Goal: Find specific page/section: Find specific page/section

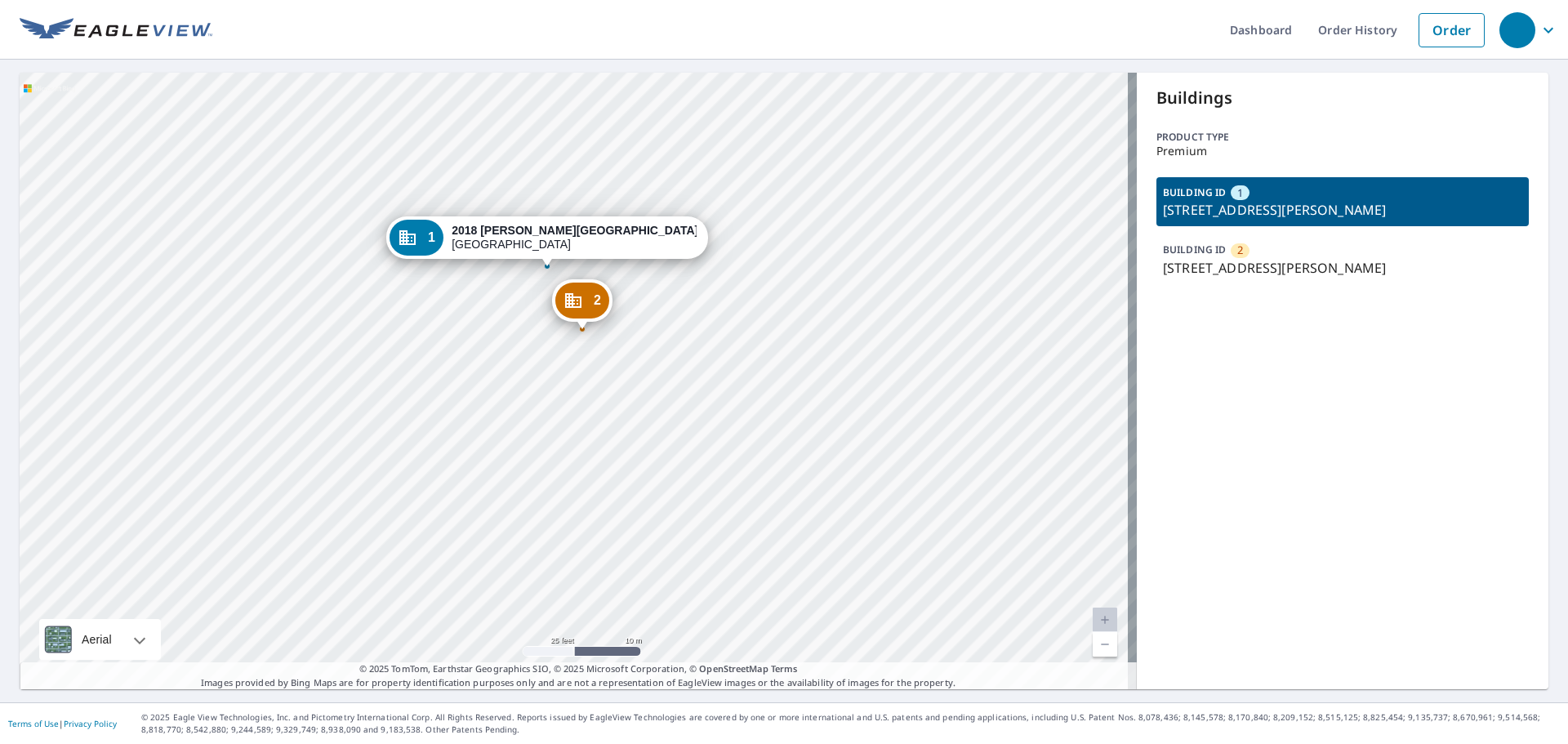
click at [1240, 257] on div "BUILDING ID [GEOGRAPHIC_DATA][STREET_ADDRESS][PERSON_NAME]" at bounding box center [1343, 258] width 373 height 49
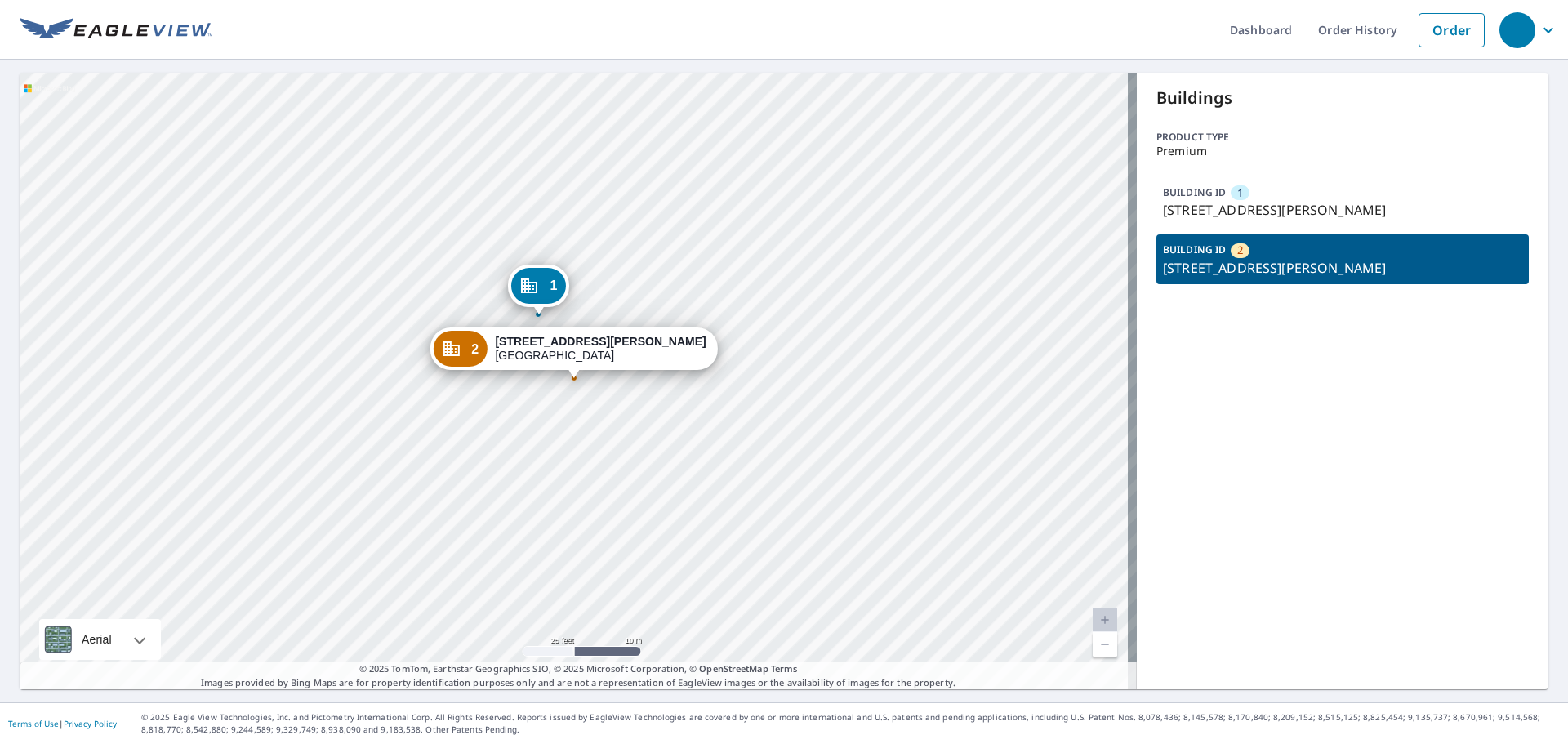
click at [1213, 204] on p "[STREET_ADDRESS][PERSON_NAME]" at bounding box center [1343, 209] width 359 height 19
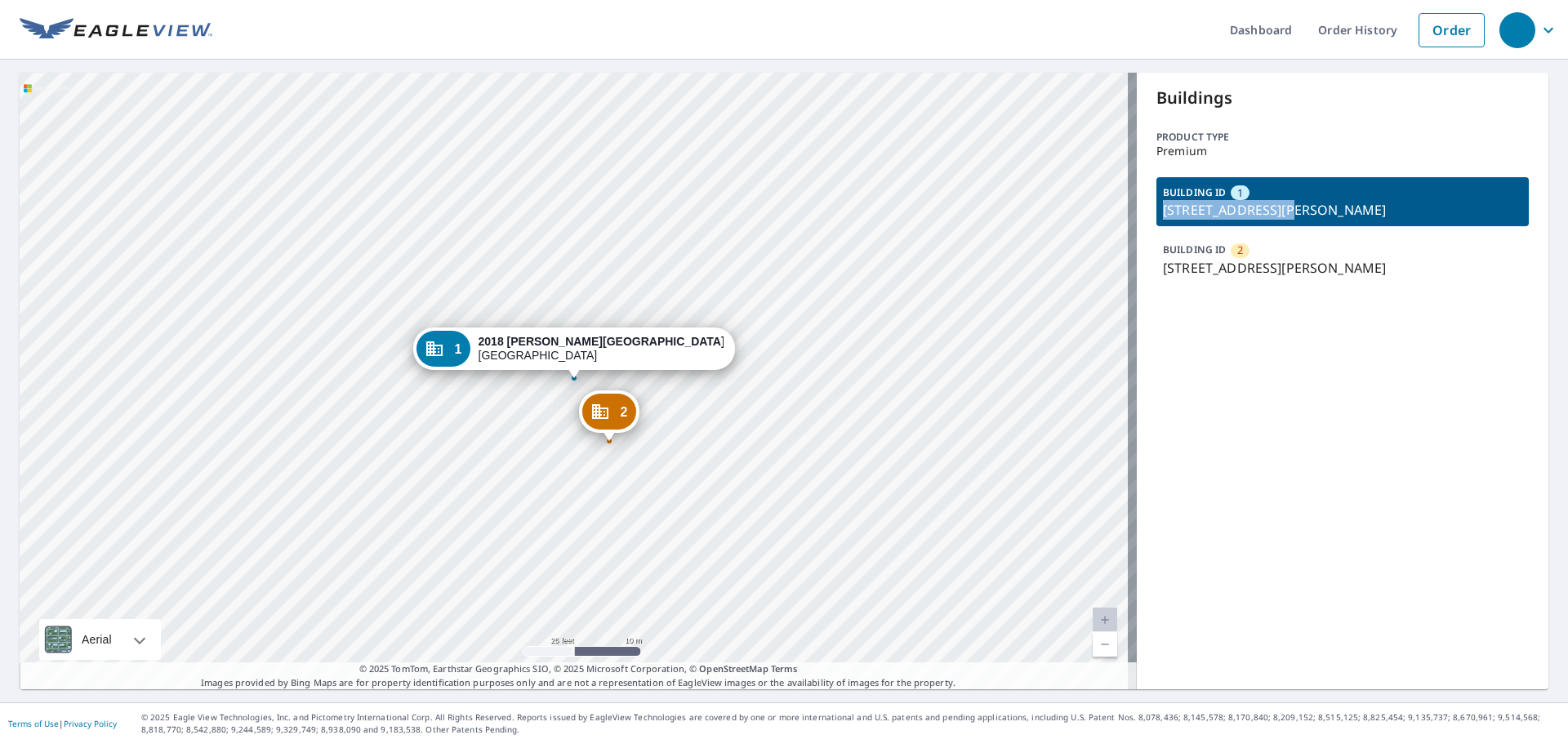
drag, startPoint x: 1157, startPoint y: 211, endPoint x: 1277, endPoint y: 206, distance: 120.1
click at [1277, 206] on p "[STREET_ADDRESS][PERSON_NAME]" at bounding box center [1343, 209] width 359 height 19
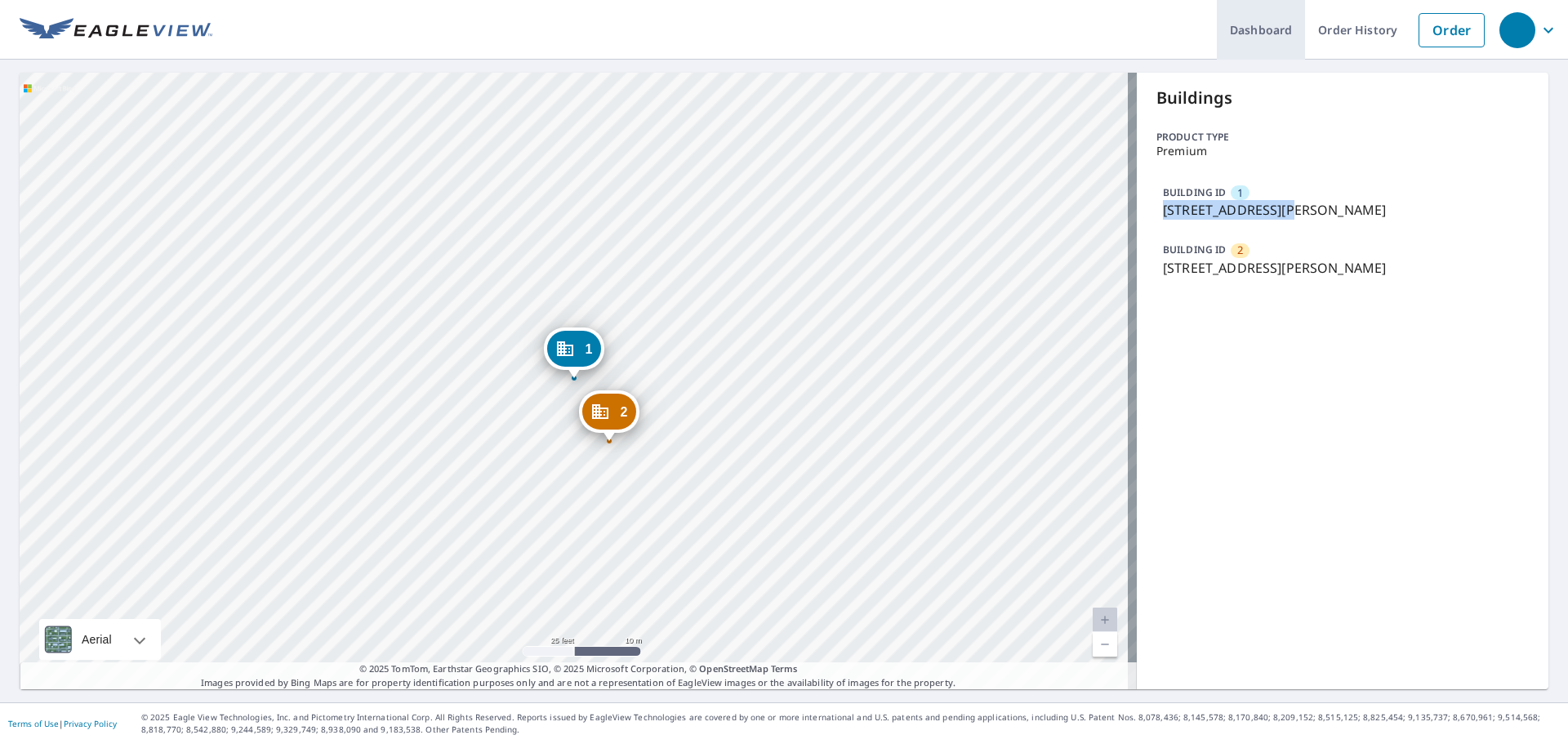
copy p "2018 [PERSON_NAME][GEOGRAPHIC_DATA]"
drag, startPoint x: 1152, startPoint y: 268, endPoint x: 1277, endPoint y: 273, distance: 125.1
click at [1277, 273] on div "BUILDING ID [GEOGRAPHIC_DATA][STREET_ADDRESS][PERSON_NAME]" at bounding box center [1343, 258] width 373 height 49
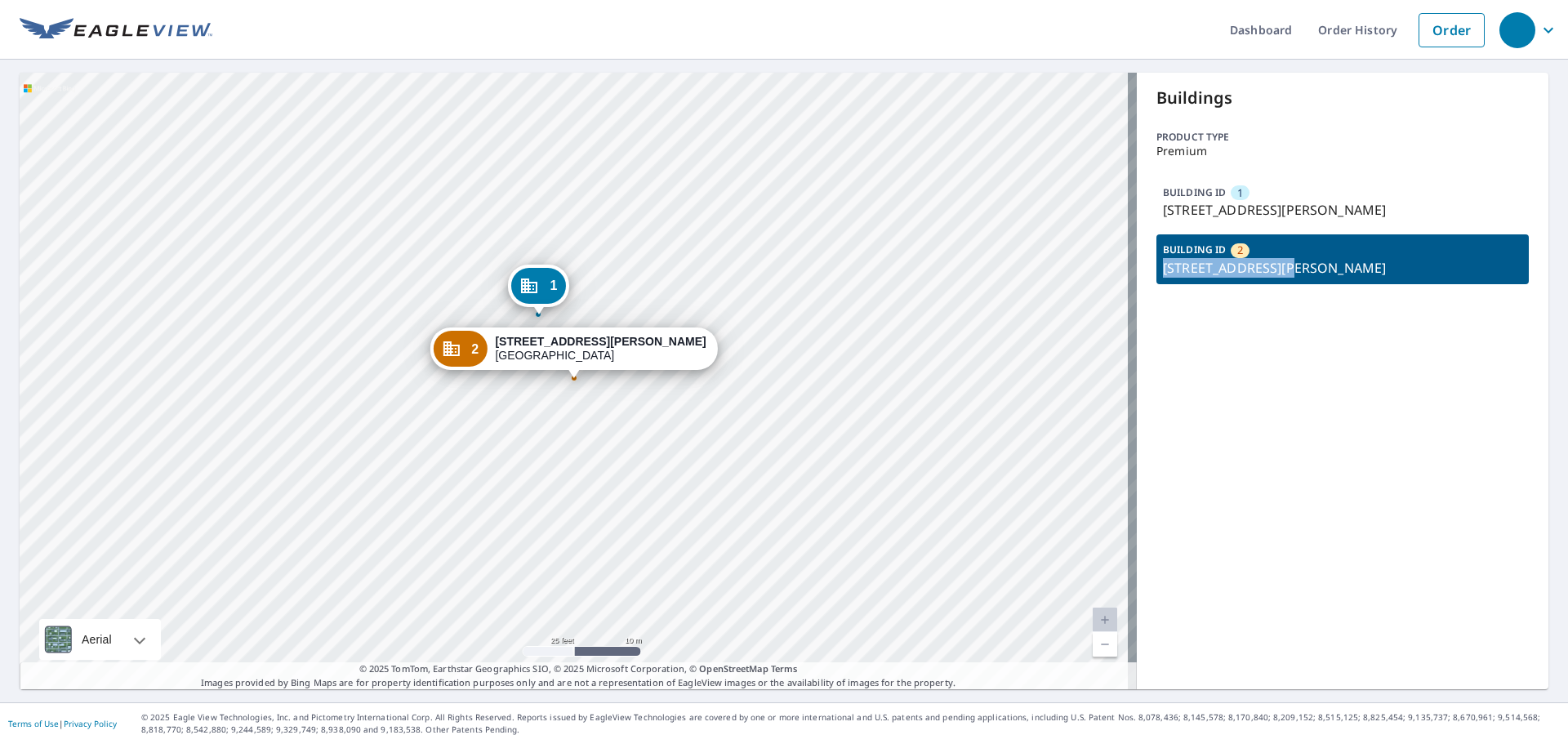
copy p "[STREET_ADDRESS][PERSON_NAME]"
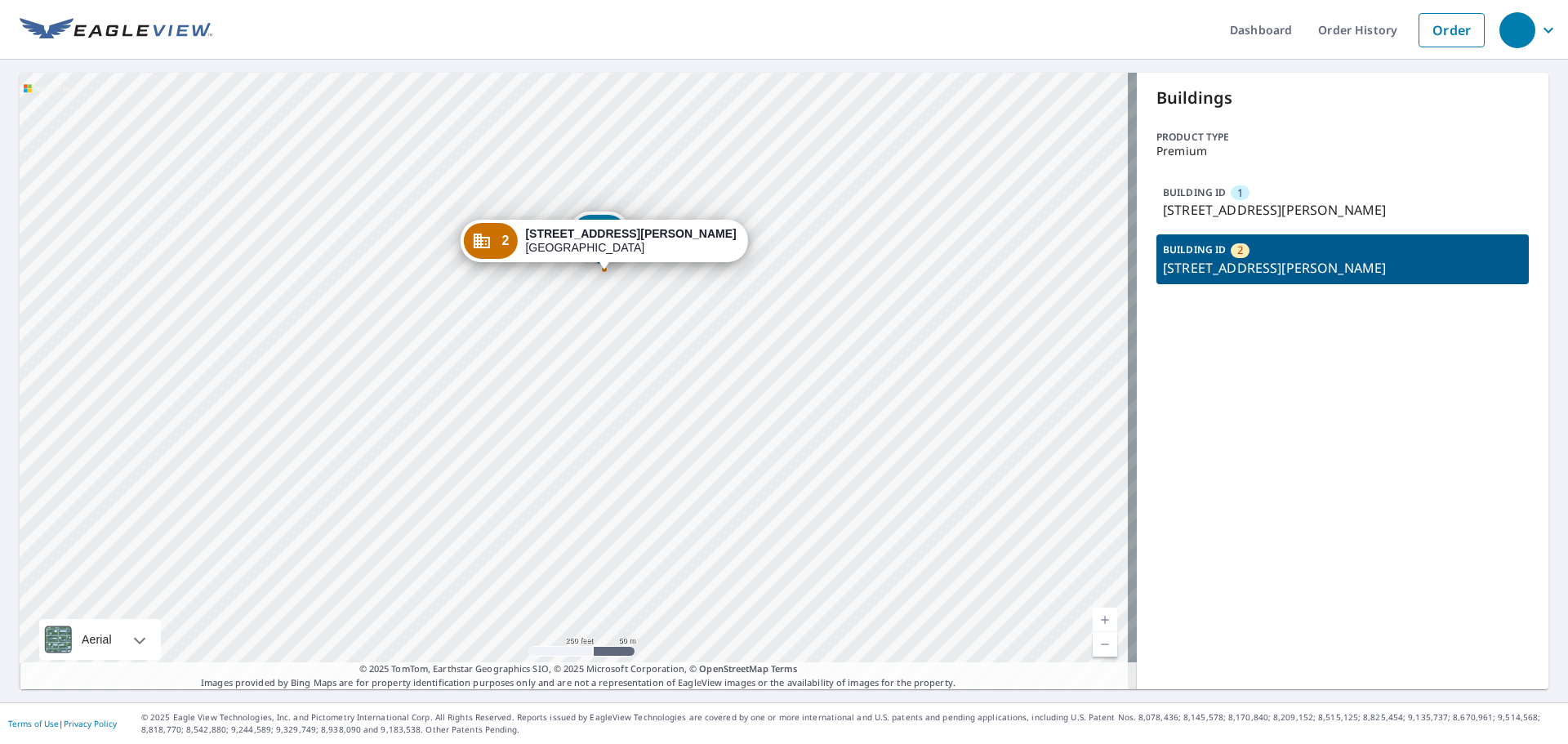
click at [1207, 201] on p "[STREET_ADDRESS][PERSON_NAME]" at bounding box center [1343, 209] width 359 height 19
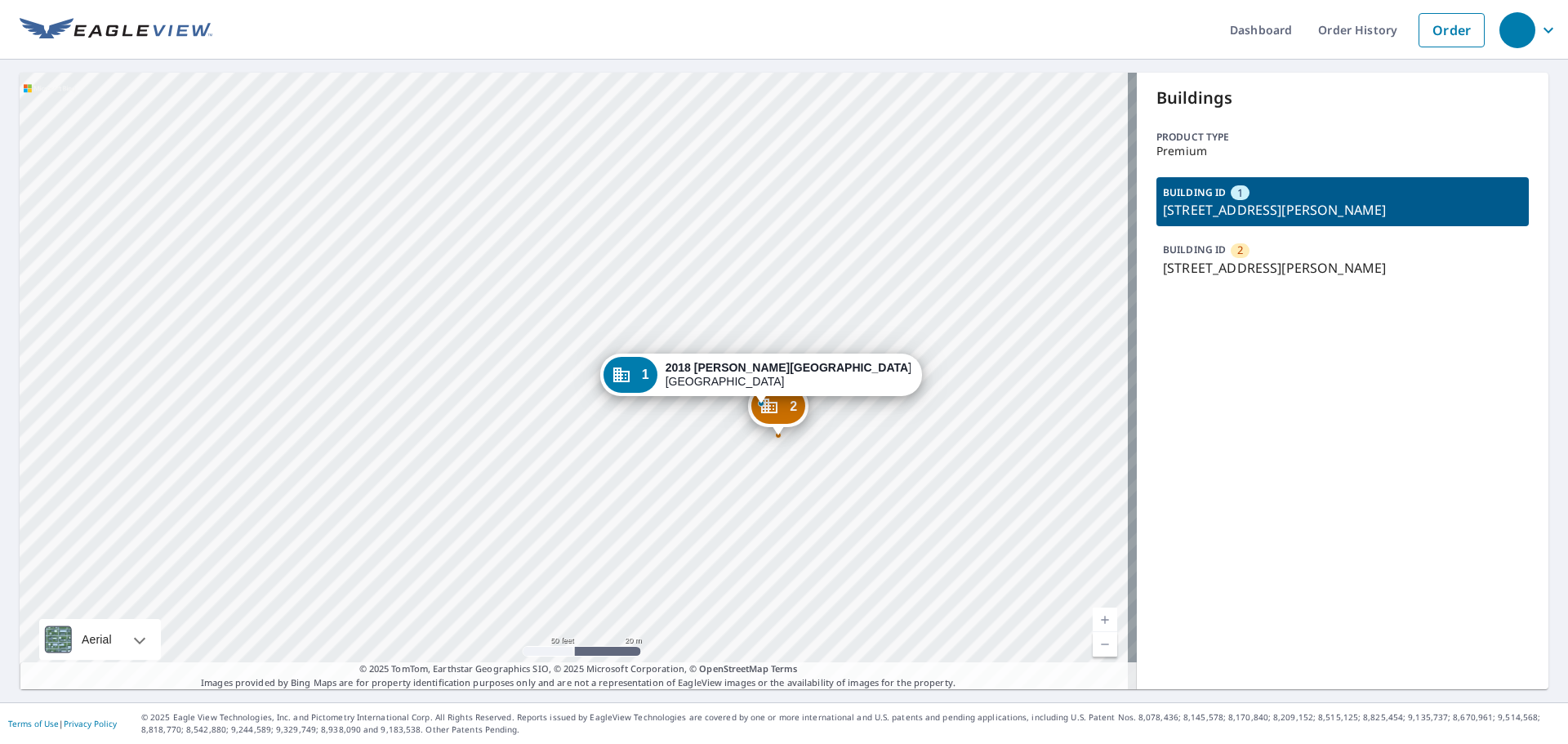
drag, startPoint x: 1154, startPoint y: 214, endPoint x: 1429, endPoint y: 207, distance: 275.1
click at [1429, 207] on p "[STREET_ADDRESS][PERSON_NAME]" at bounding box center [1343, 209] width 359 height 19
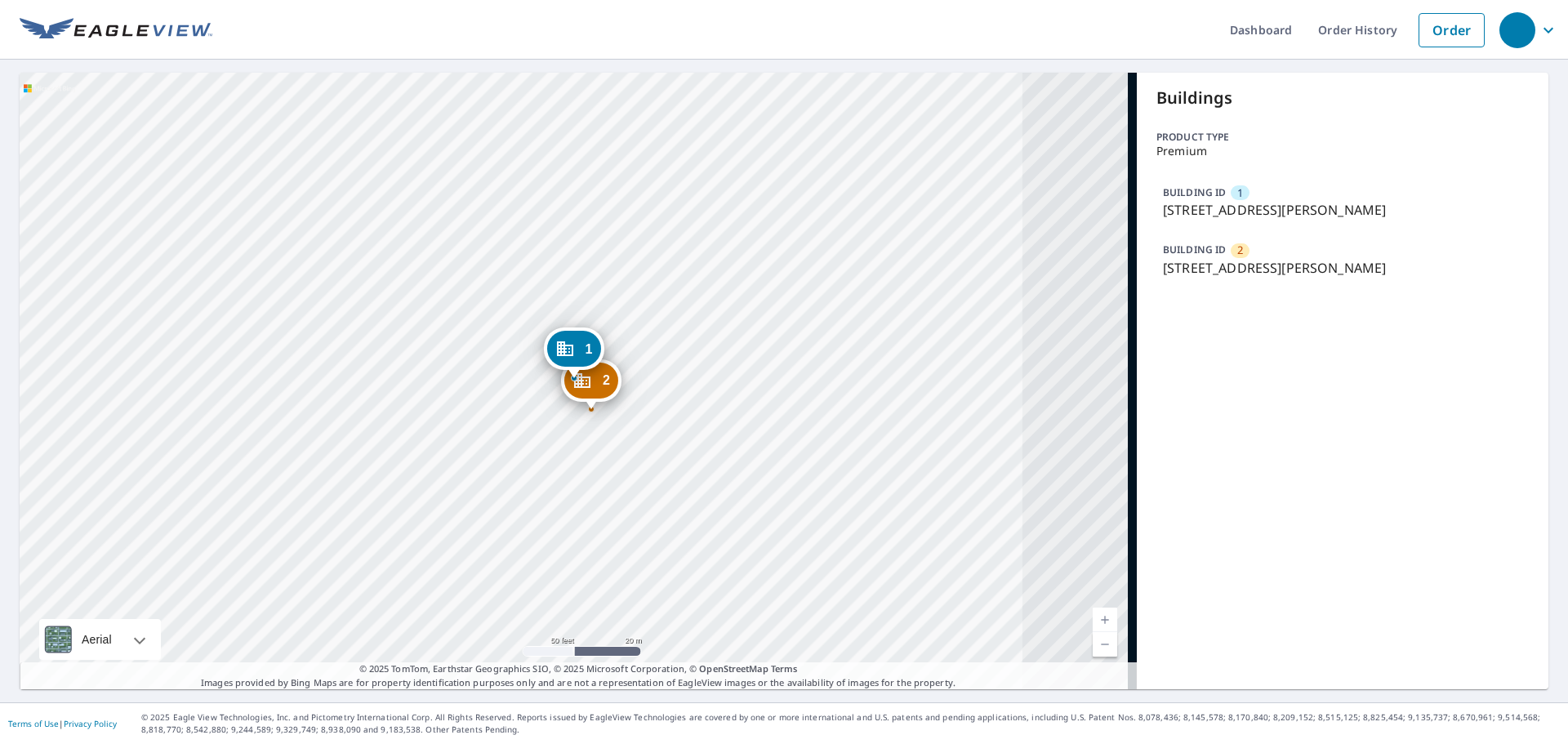
copy p "[STREET_ADDRESS][PERSON_NAME]"
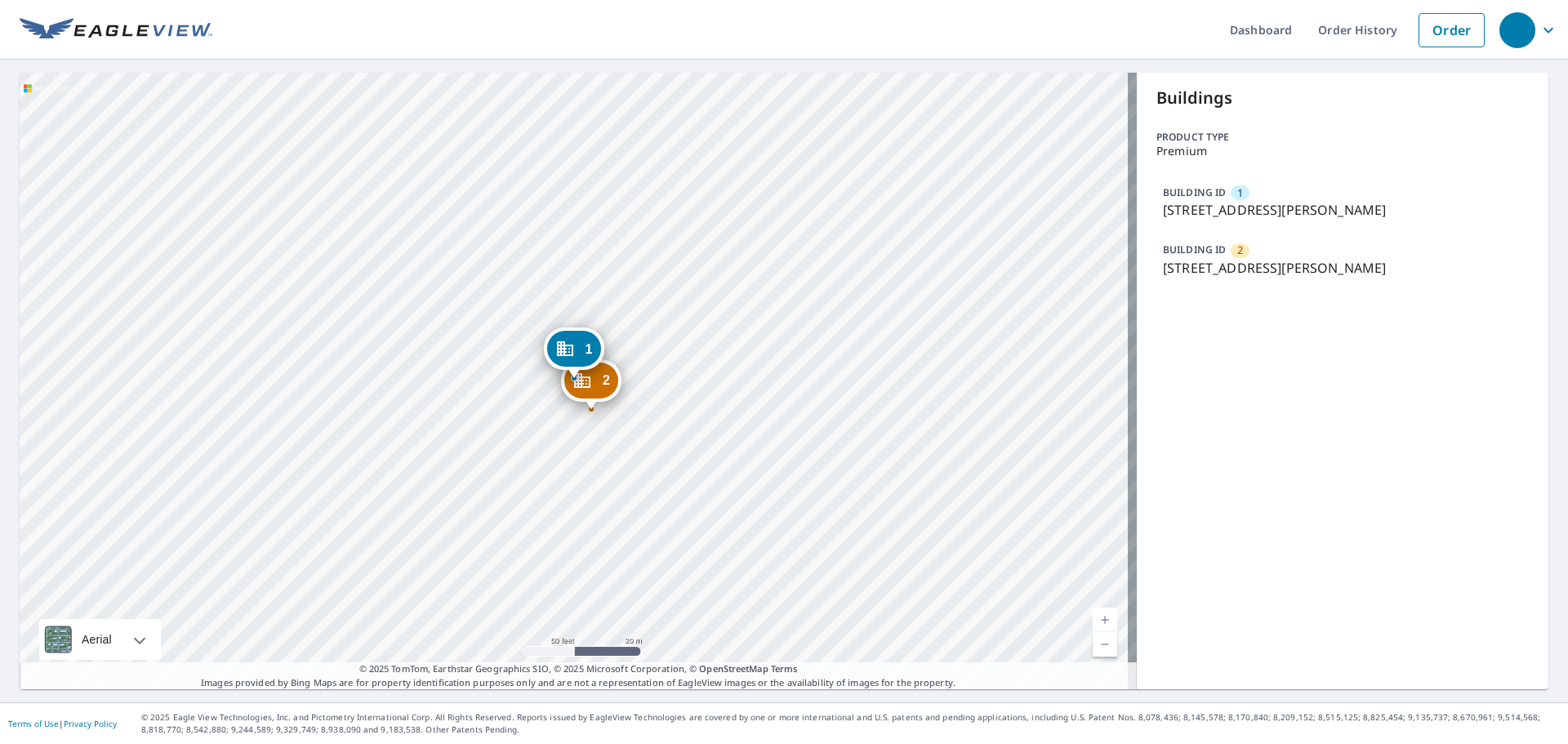
click at [1187, 211] on p "[STREET_ADDRESS][PERSON_NAME]" at bounding box center [1343, 209] width 359 height 19
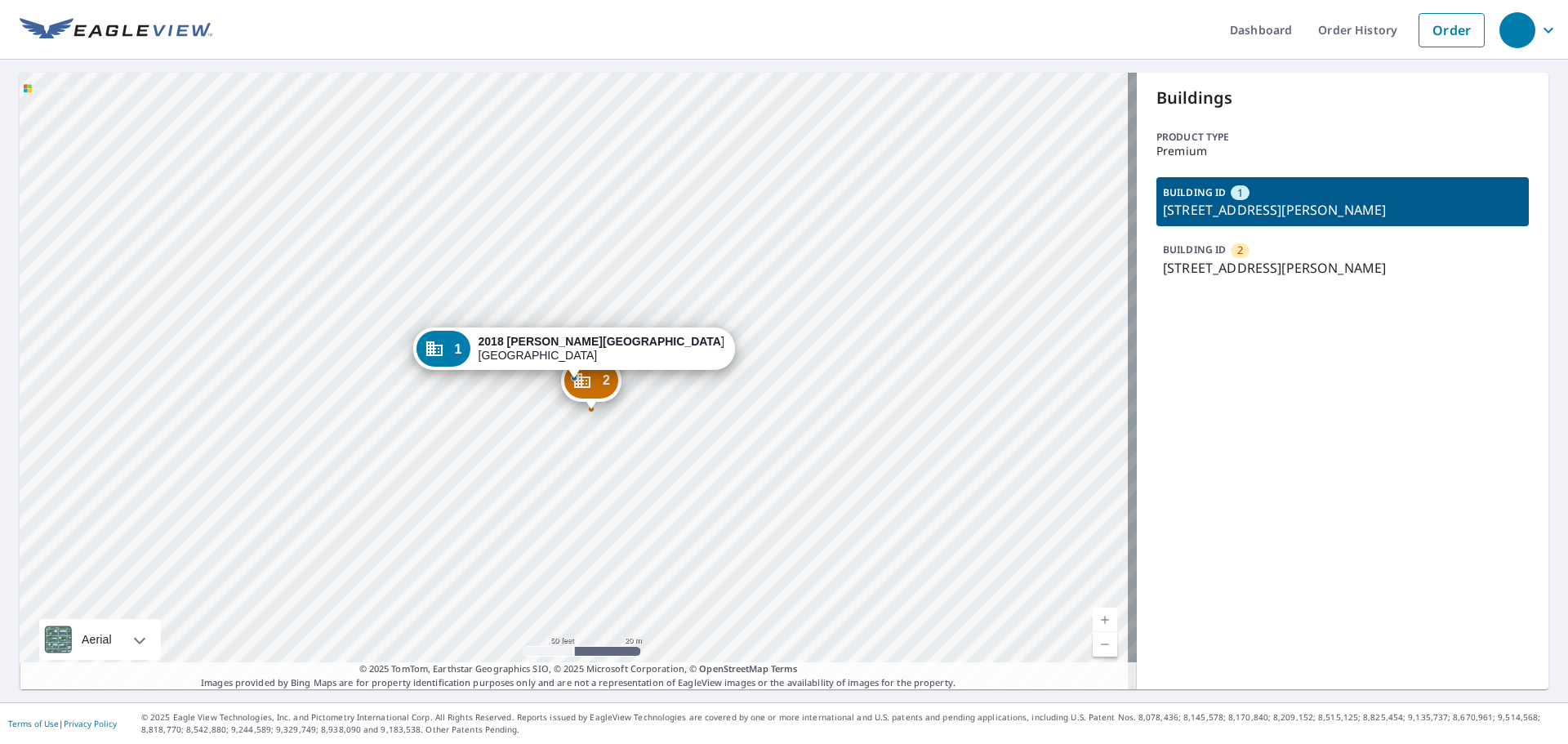
click at [1165, 211] on p "[STREET_ADDRESS][PERSON_NAME]" at bounding box center [1343, 209] width 359 height 19
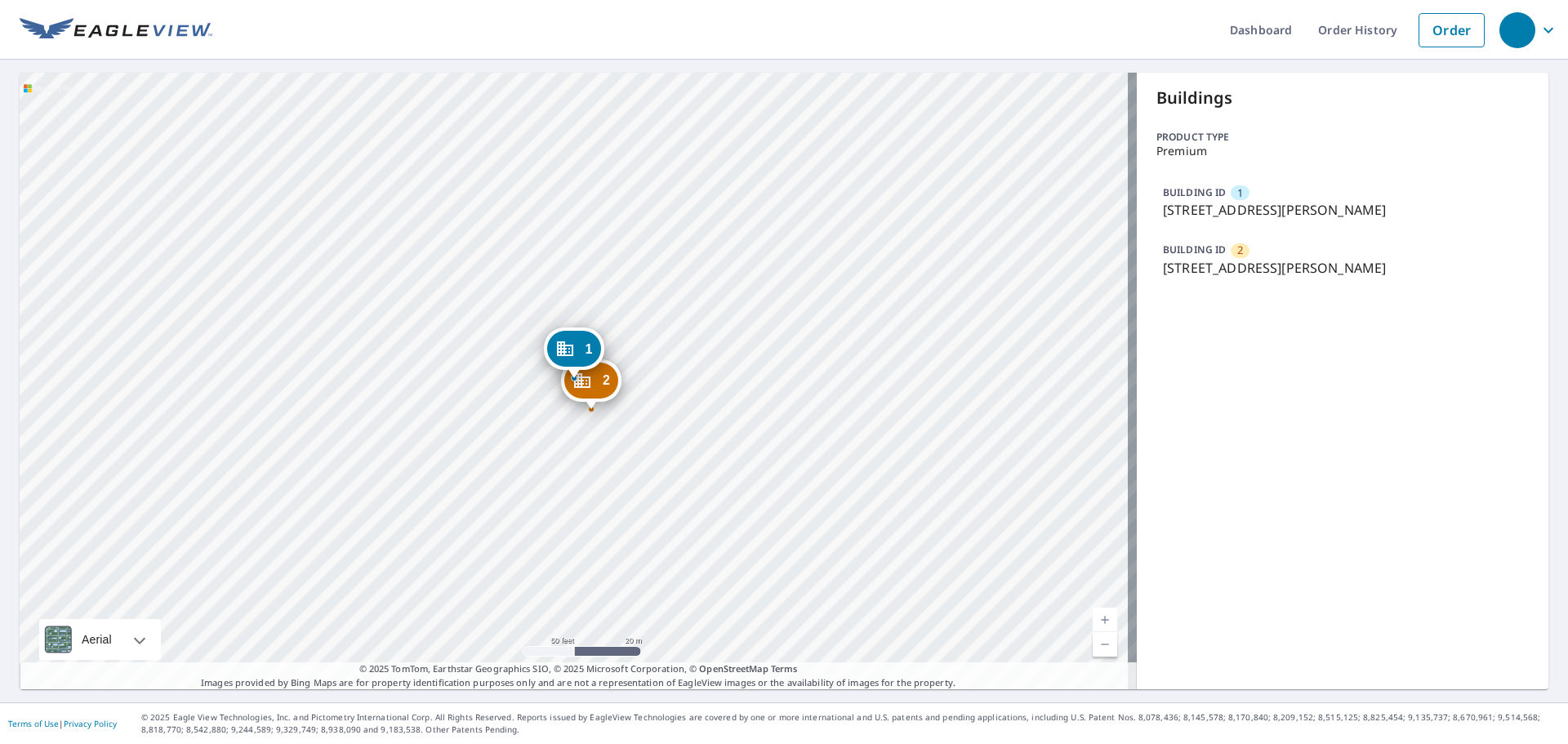
drag, startPoint x: 1150, startPoint y: 211, endPoint x: 1463, endPoint y: 224, distance: 313.3
click at [1463, 224] on div "BUILDING ID 1 [STREET_ADDRESS][PERSON_NAME]" at bounding box center [1343, 201] width 373 height 49
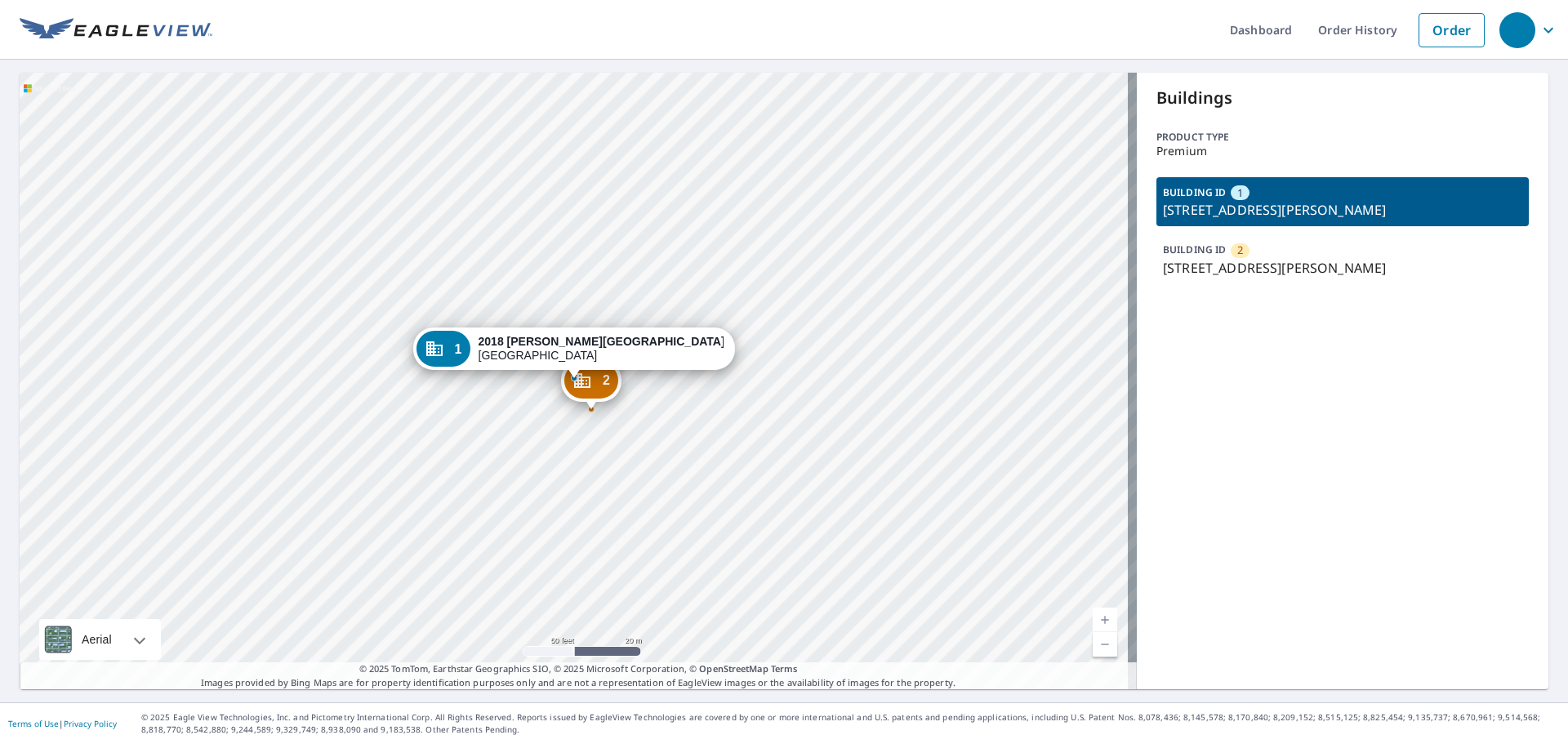
copy p "[STREET_ADDRESS][PERSON_NAME]"
click at [1201, 208] on p "[STREET_ADDRESS][PERSON_NAME]" at bounding box center [1343, 209] width 359 height 19
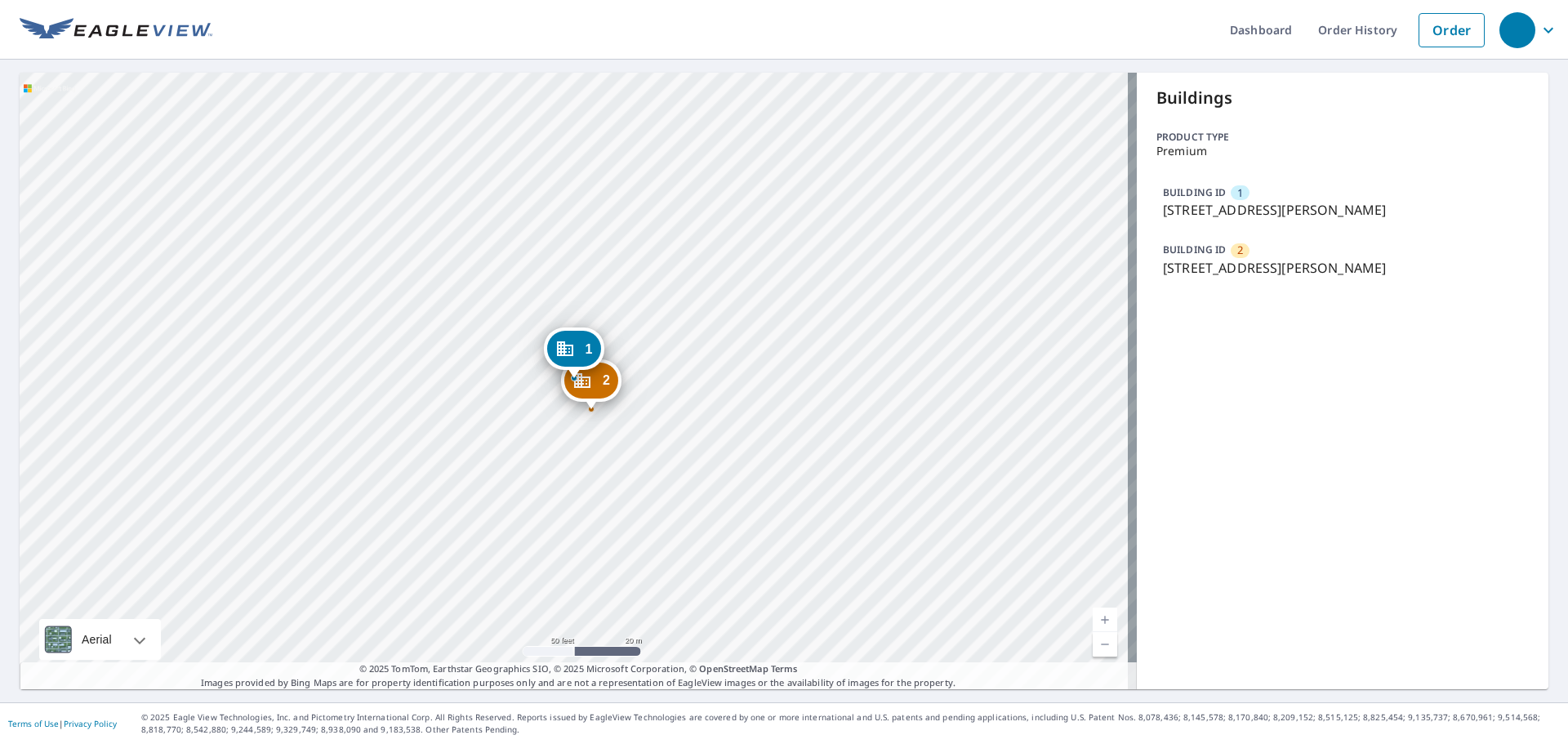
drag, startPoint x: 1149, startPoint y: 211, endPoint x: 1428, endPoint y: 217, distance: 279.1
click at [1428, 217] on div "BUILDING ID 1 [STREET_ADDRESS][PERSON_NAME]" at bounding box center [1343, 201] width 373 height 49
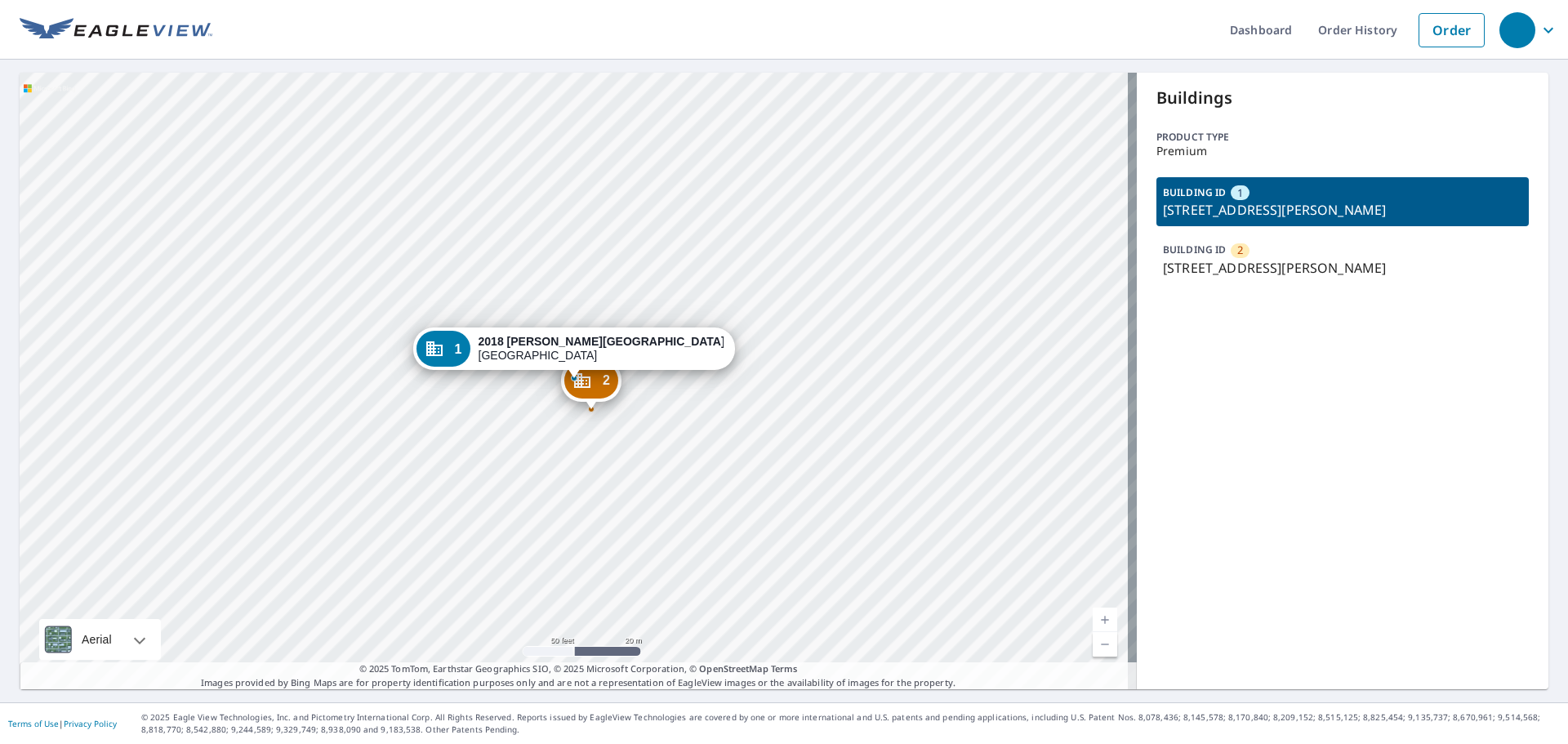
copy p "[STREET_ADDRESS][PERSON_NAME]"
click at [1197, 258] on p "[STREET_ADDRESS][PERSON_NAME]" at bounding box center [1343, 268] width 359 height 19
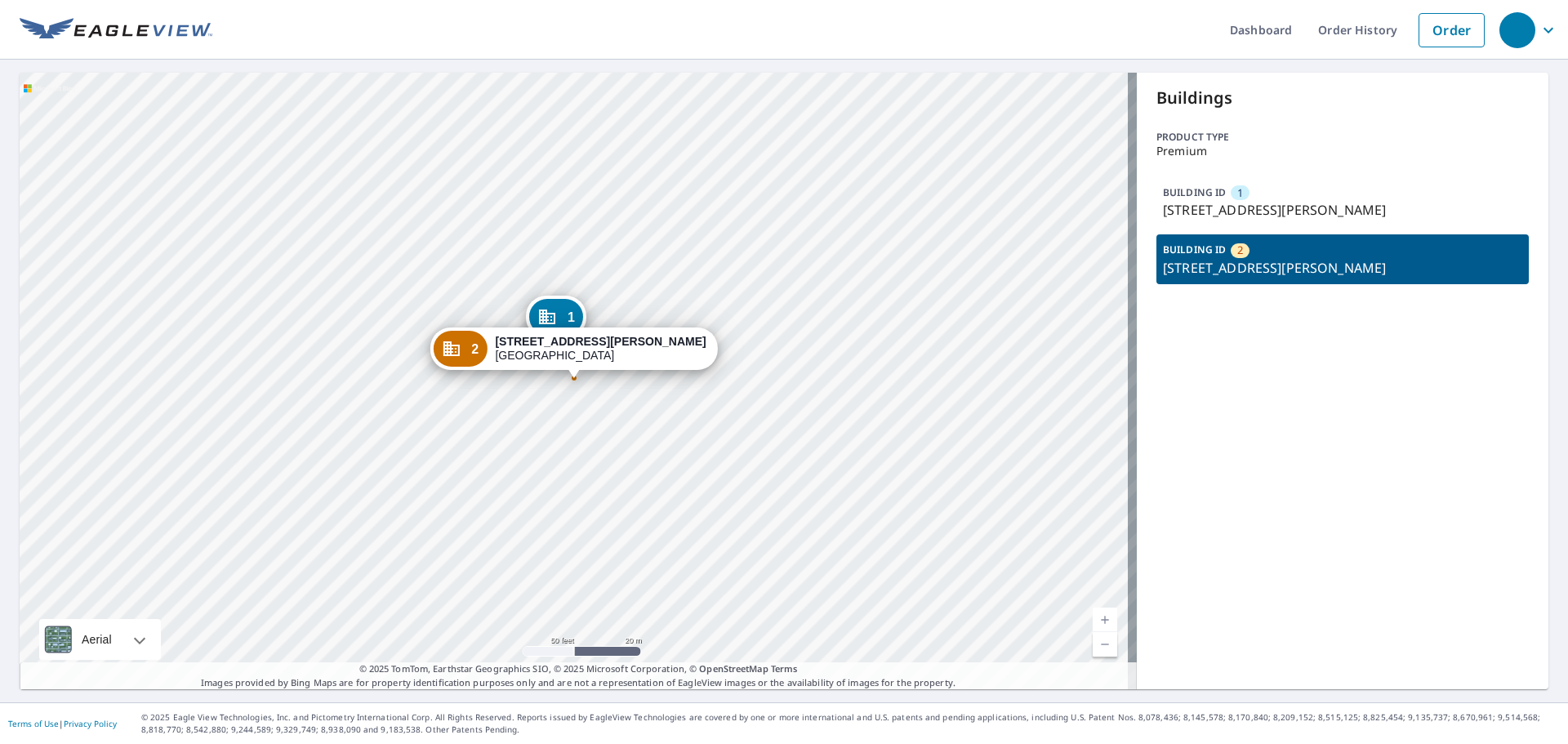
click at [1199, 266] on p "[STREET_ADDRESS][PERSON_NAME]" at bounding box center [1343, 268] width 359 height 19
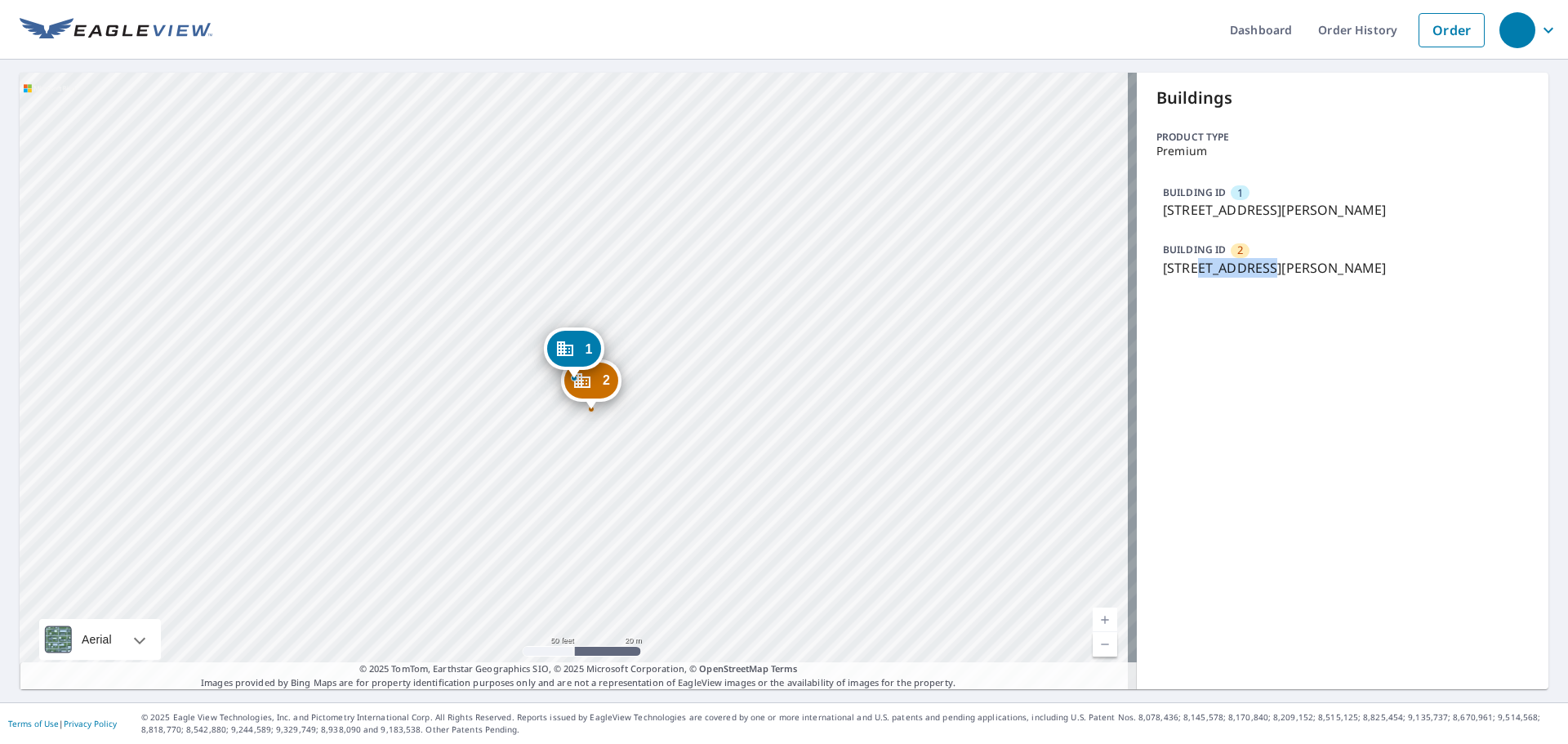
click at [1199, 266] on p "[STREET_ADDRESS][PERSON_NAME]" at bounding box center [1343, 268] width 359 height 19
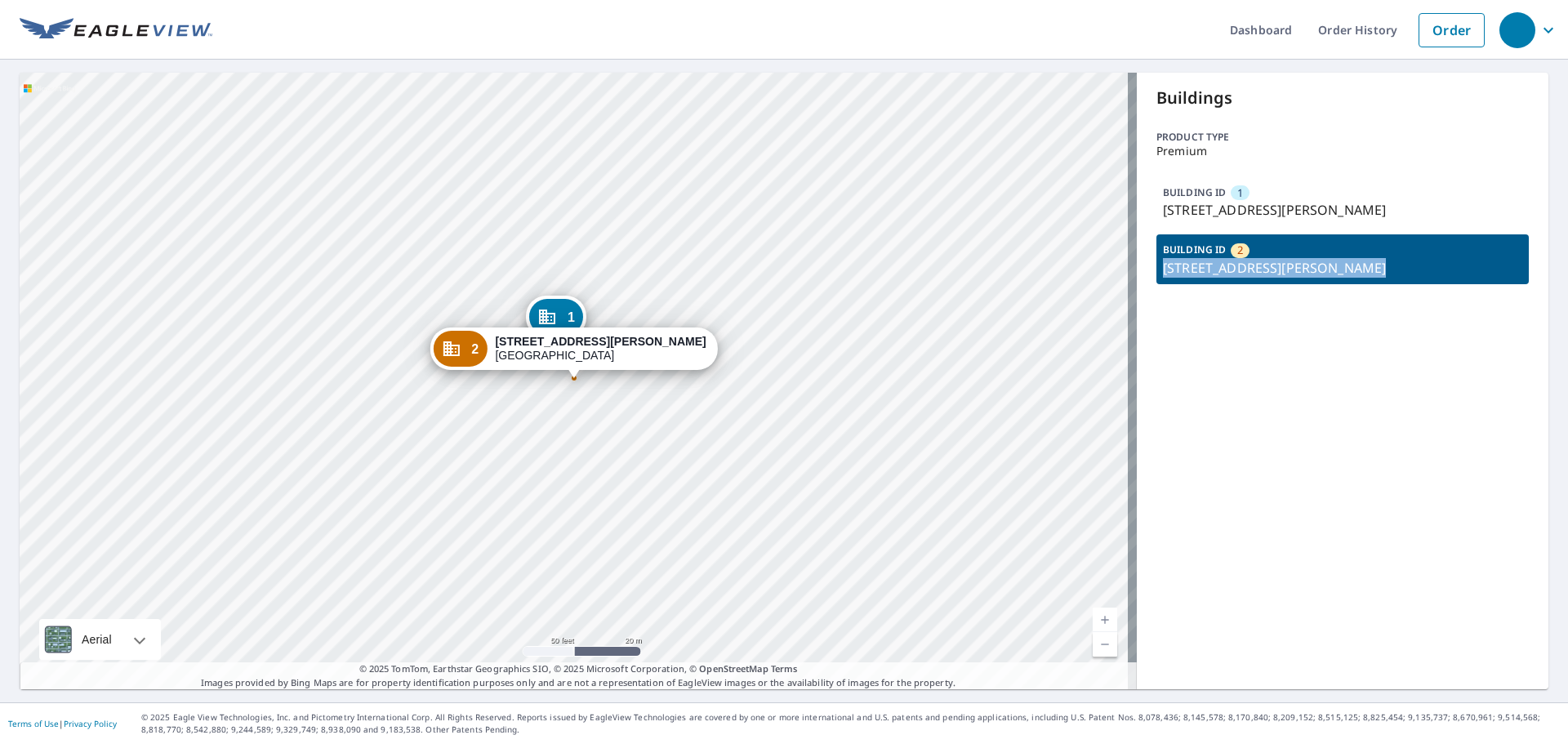
click at [1199, 266] on p "[STREET_ADDRESS][PERSON_NAME]" at bounding box center [1343, 268] width 359 height 19
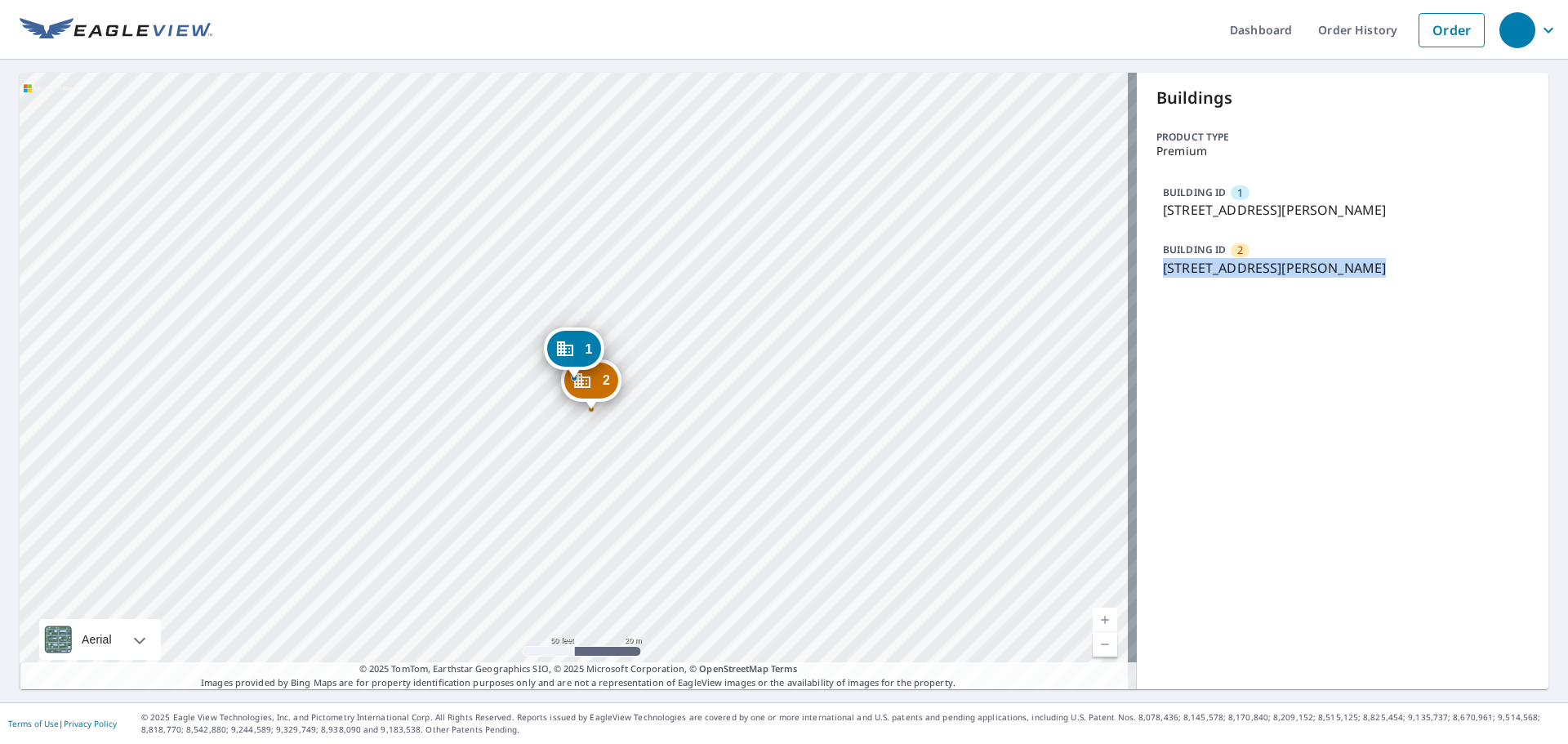
copy p "[STREET_ADDRESS][PERSON_NAME]"
drag, startPoint x: 1151, startPoint y: 211, endPoint x: 1450, endPoint y: 225, distance: 299.3
click at [1450, 225] on div "BUILDING ID 1 [STREET_ADDRESS][PERSON_NAME]" at bounding box center [1343, 201] width 373 height 49
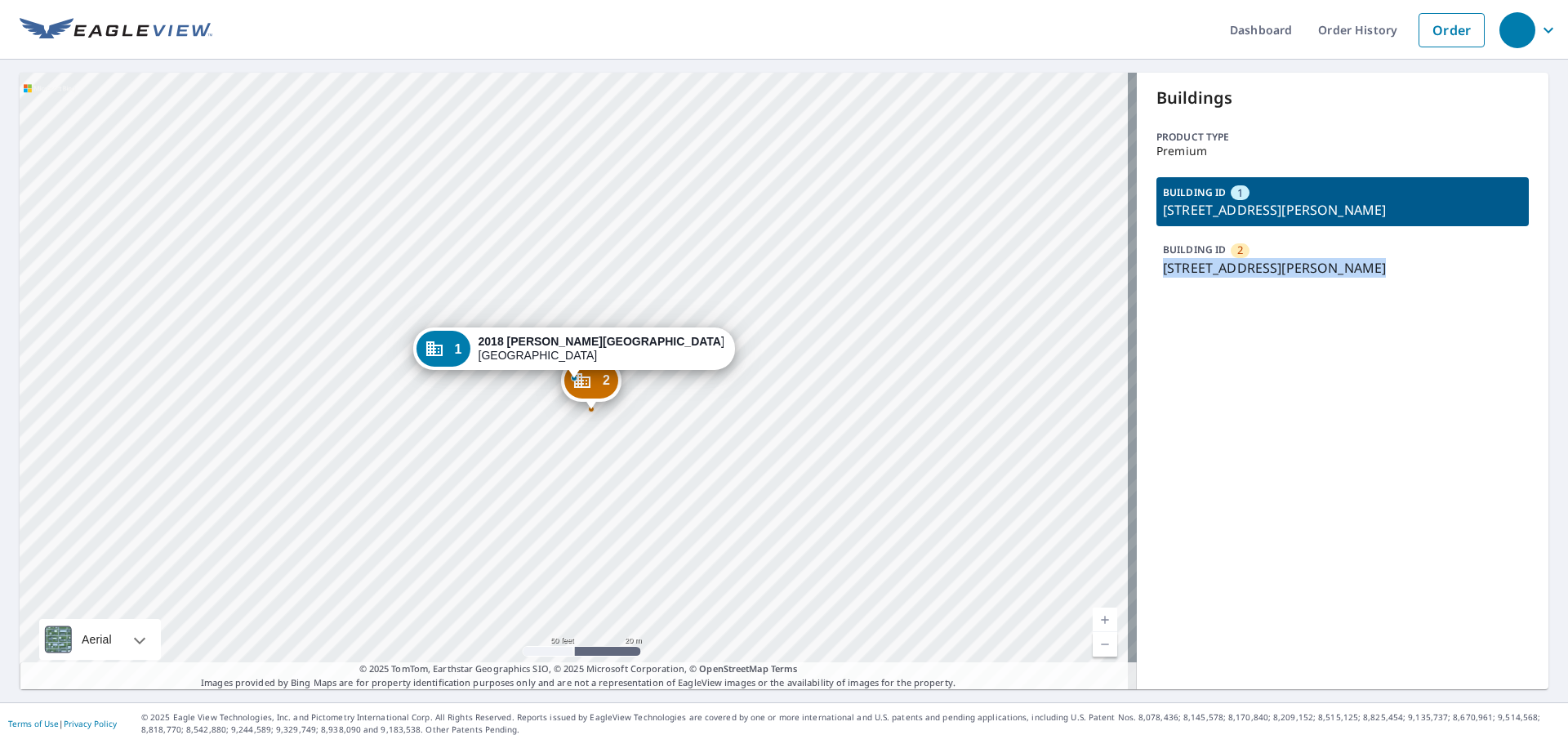
copy p "[STREET_ADDRESS][PERSON_NAME]"
click at [1188, 268] on p "[STREET_ADDRESS][PERSON_NAME]" at bounding box center [1343, 268] width 359 height 19
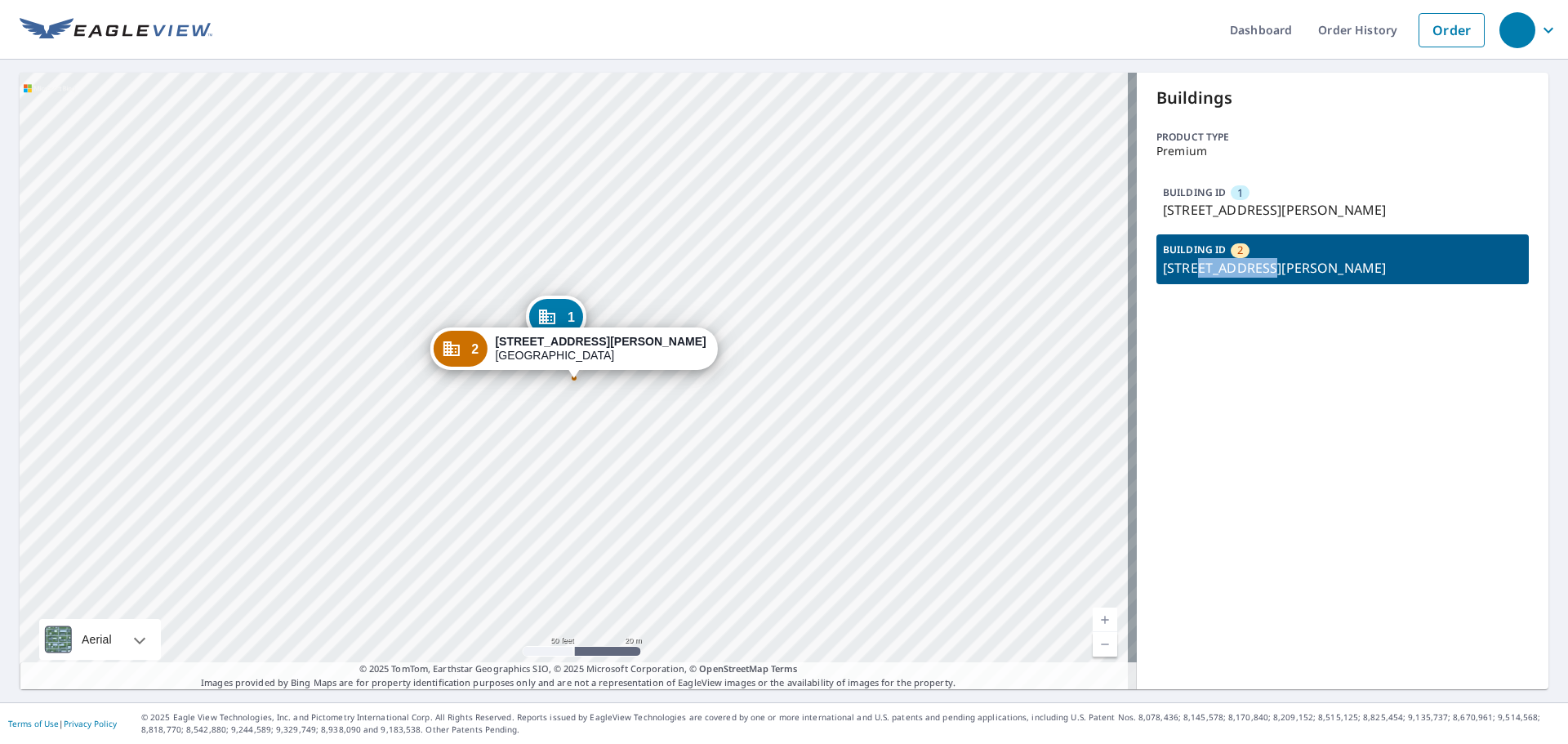
click at [1188, 268] on p "[STREET_ADDRESS][PERSON_NAME]" at bounding box center [1343, 268] width 359 height 19
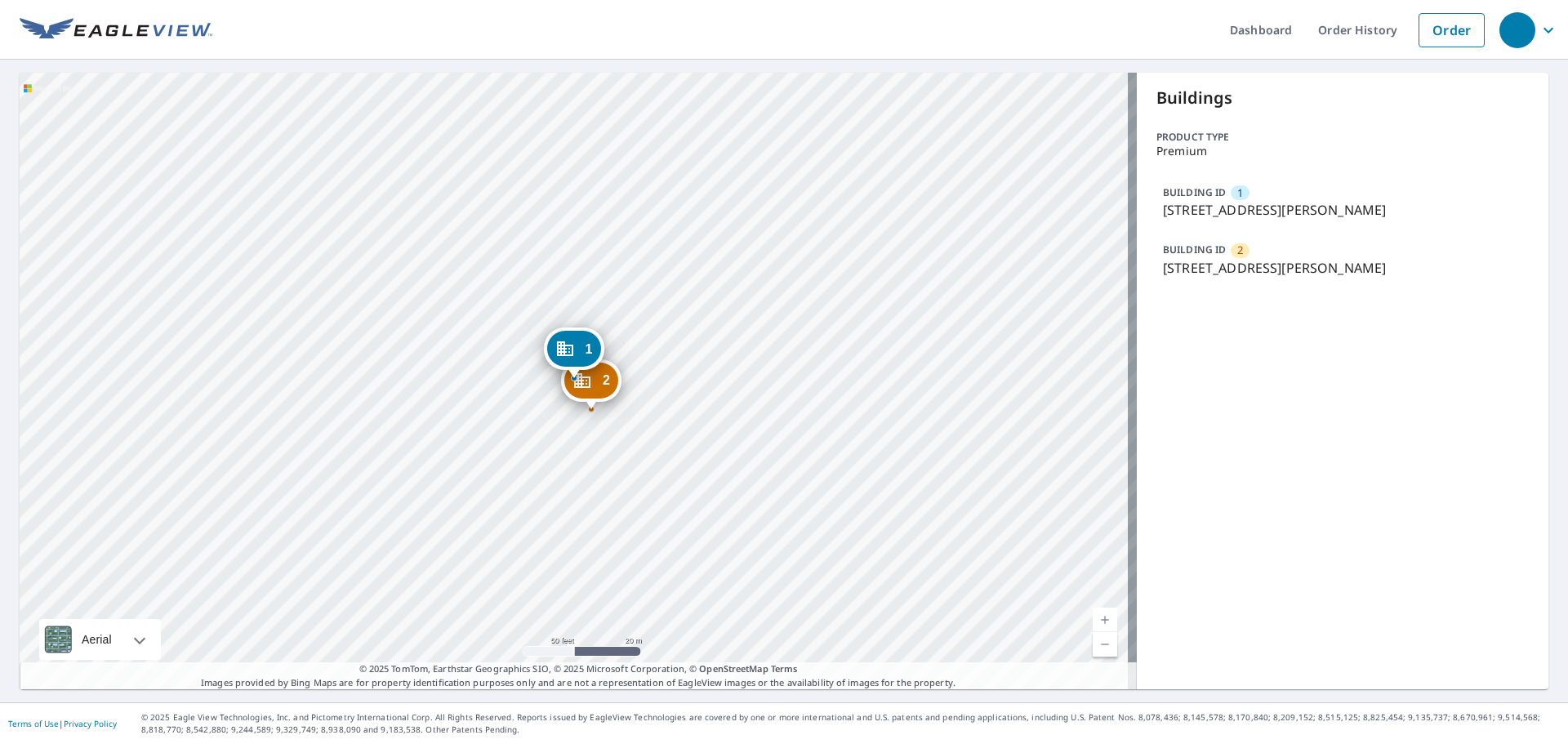
drag, startPoint x: 1150, startPoint y: 266, endPoint x: 1306, endPoint y: 255, distance: 156.4
click at [1306, 255] on div "BUILDING ID [GEOGRAPHIC_DATA][STREET_ADDRESS][PERSON_NAME]" at bounding box center [1343, 258] width 373 height 49
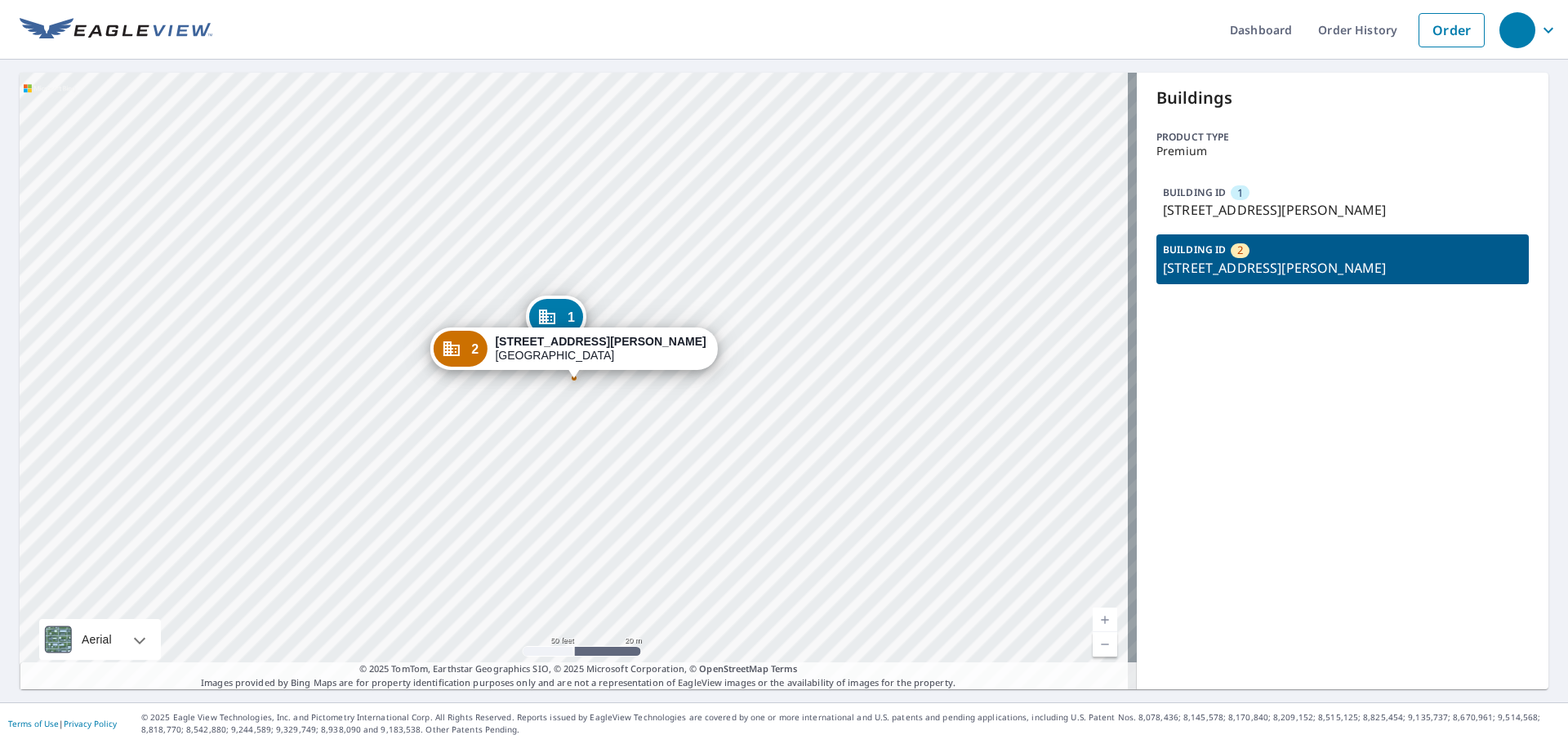
click at [1163, 262] on p "[STREET_ADDRESS][PERSON_NAME]" at bounding box center [1343, 268] width 359 height 19
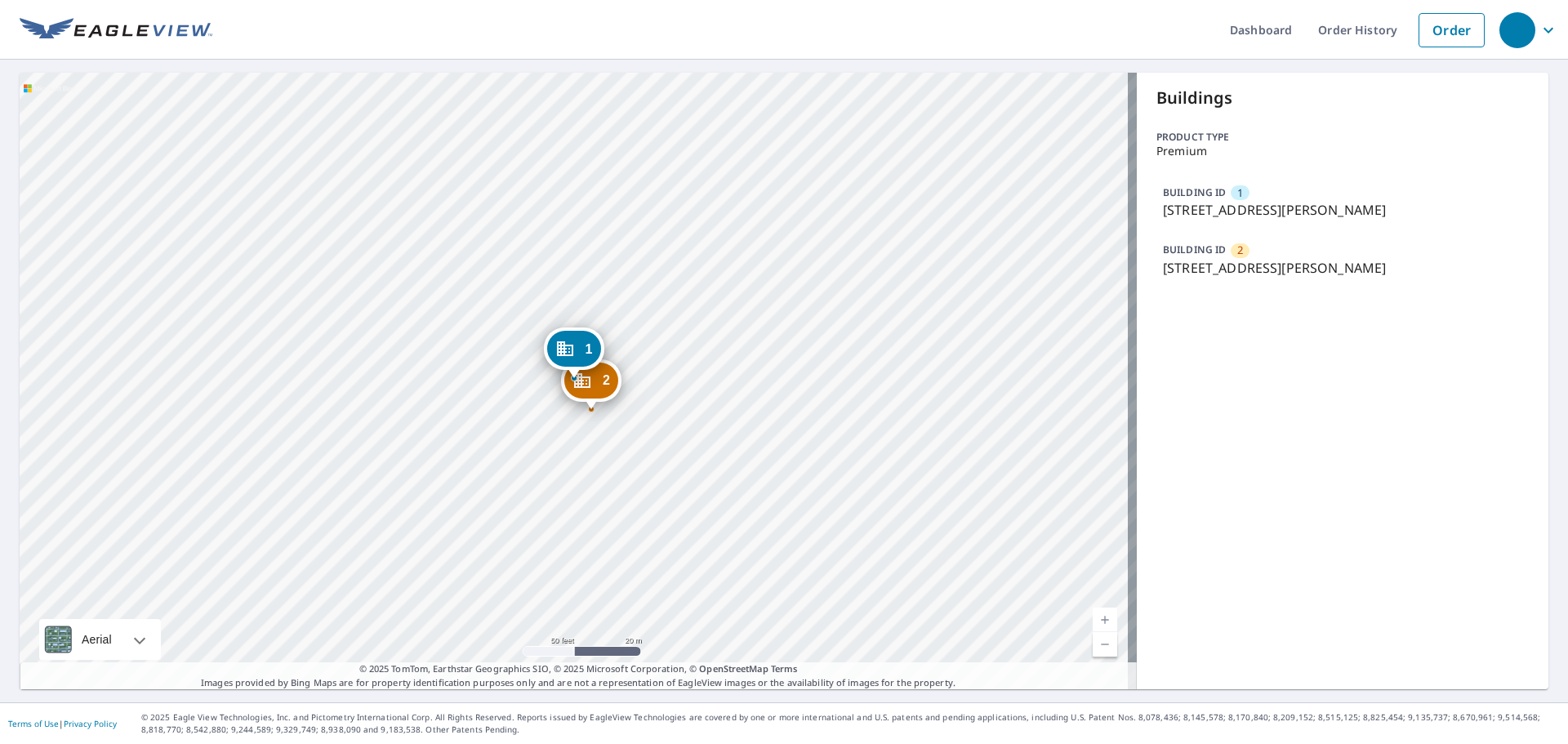
drag, startPoint x: 1155, startPoint y: 265, endPoint x: 1443, endPoint y: 265, distance: 288.0
click at [1443, 265] on p "[STREET_ADDRESS][PERSON_NAME]" at bounding box center [1343, 268] width 359 height 19
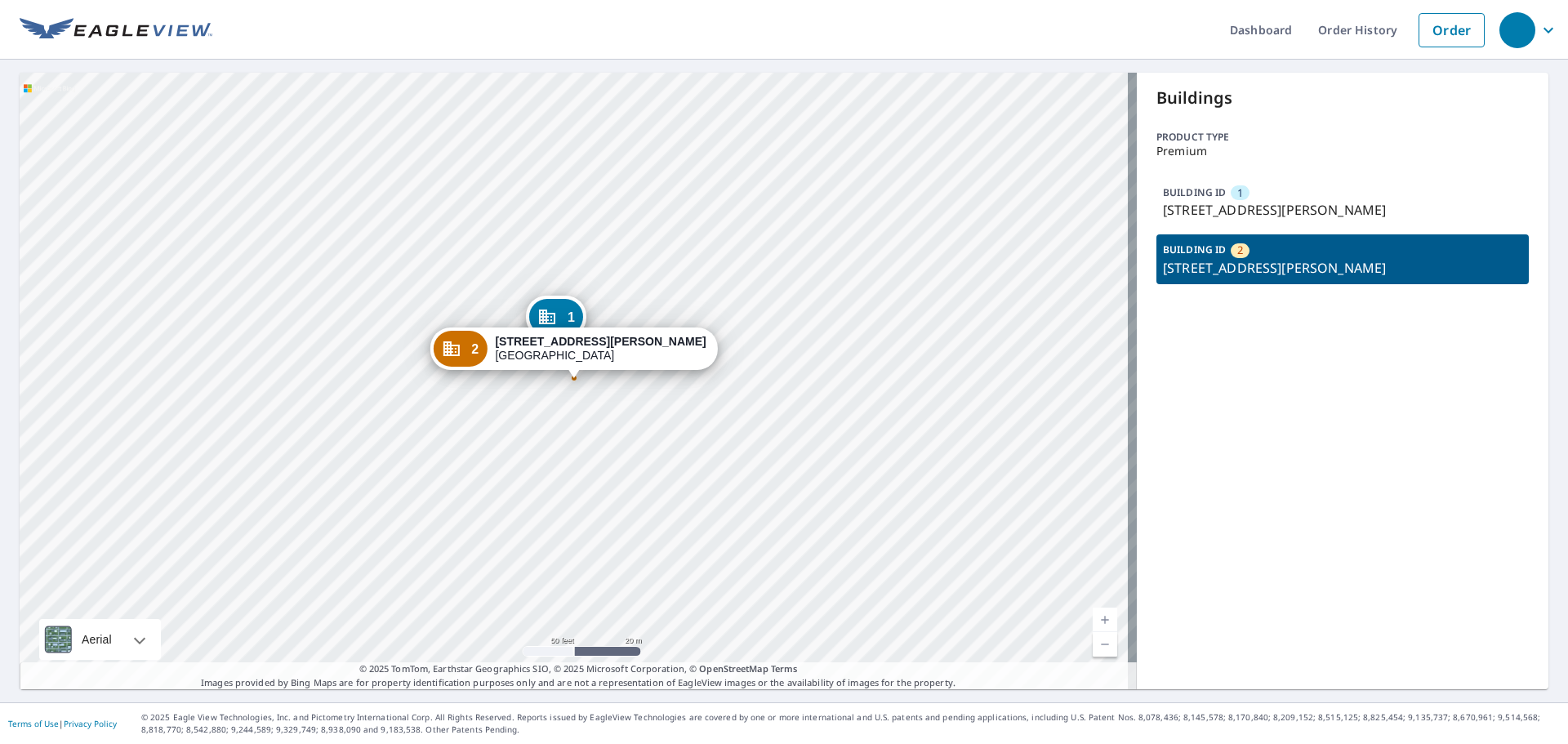
copy p "[STREET_ADDRESS][PERSON_NAME]"
drag, startPoint x: 1156, startPoint y: 215, endPoint x: 1464, endPoint y: 211, distance: 308.0
click at [1464, 211] on p "[STREET_ADDRESS][PERSON_NAME]" at bounding box center [1343, 209] width 359 height 19
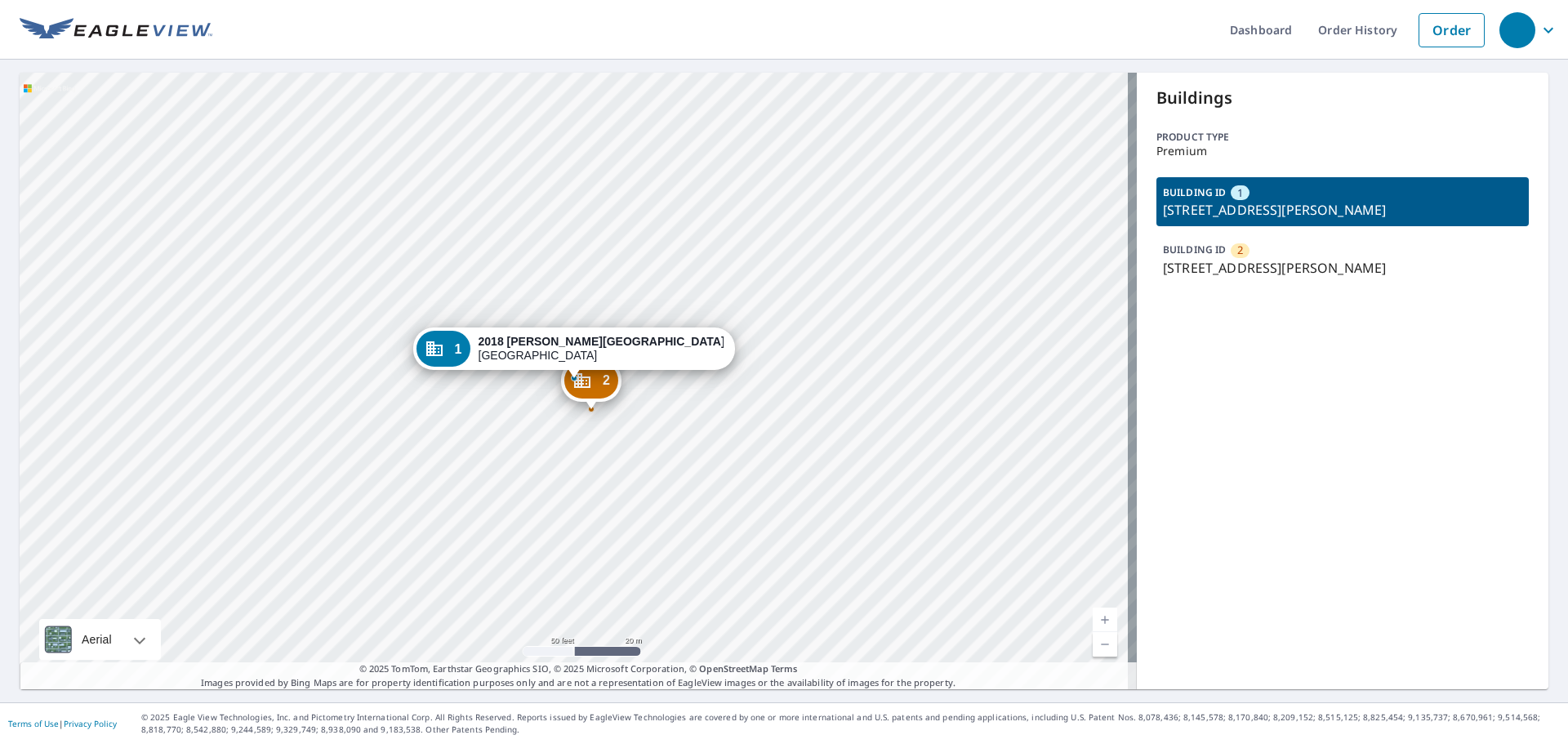
copy p "[STREET_ADDRESS][PERSON_NAME]"
